Goal: Find specific page/section: Find specific page/section

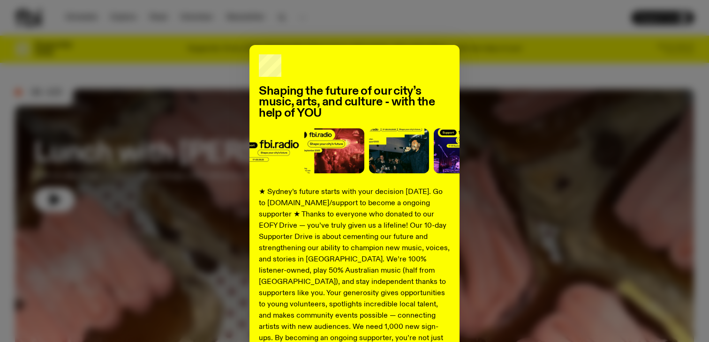
click at [488, 60] on div "Shaping the future of our city’s music, arts, and culture - with the help of YO…" at bounding box center [354, 237] width 679 height 385
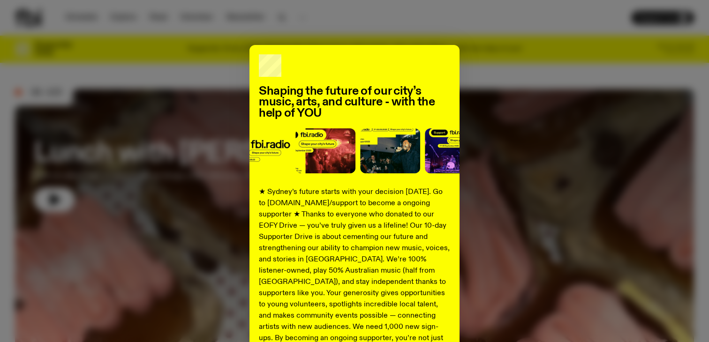
click at [488, 60] on div "Shaping the future of our city’s music, arts, and culture - with the help of YO…" at bounding box center [354, 237] width 679 height 385
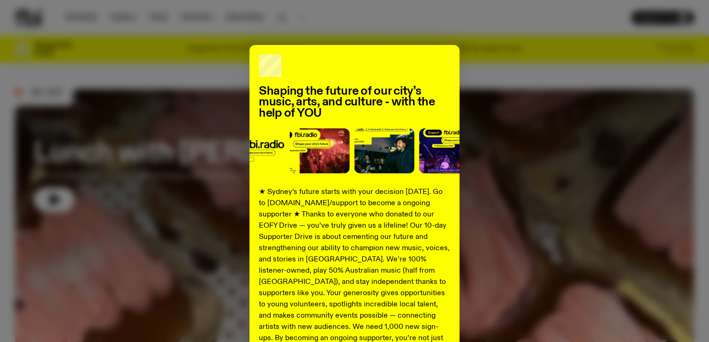
scroll to position [121, 0]
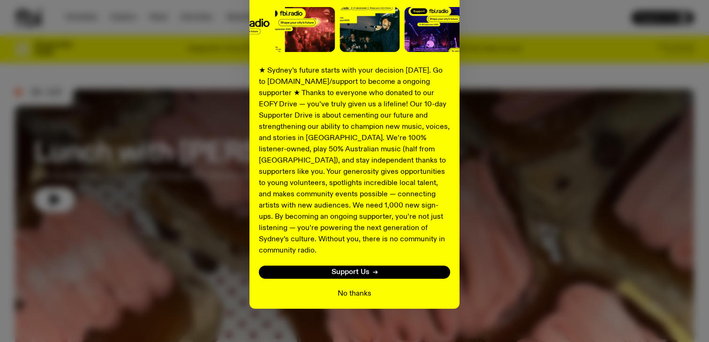
click at [343, 288] on button "No thanks" at bounding box center [354, 293] width 34 height 11
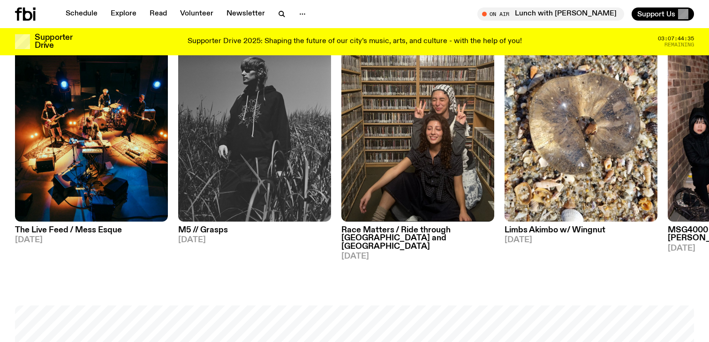
scroll to position [350, 0]
